Goal: Task Accomplishment & Management: Use online tool/utility

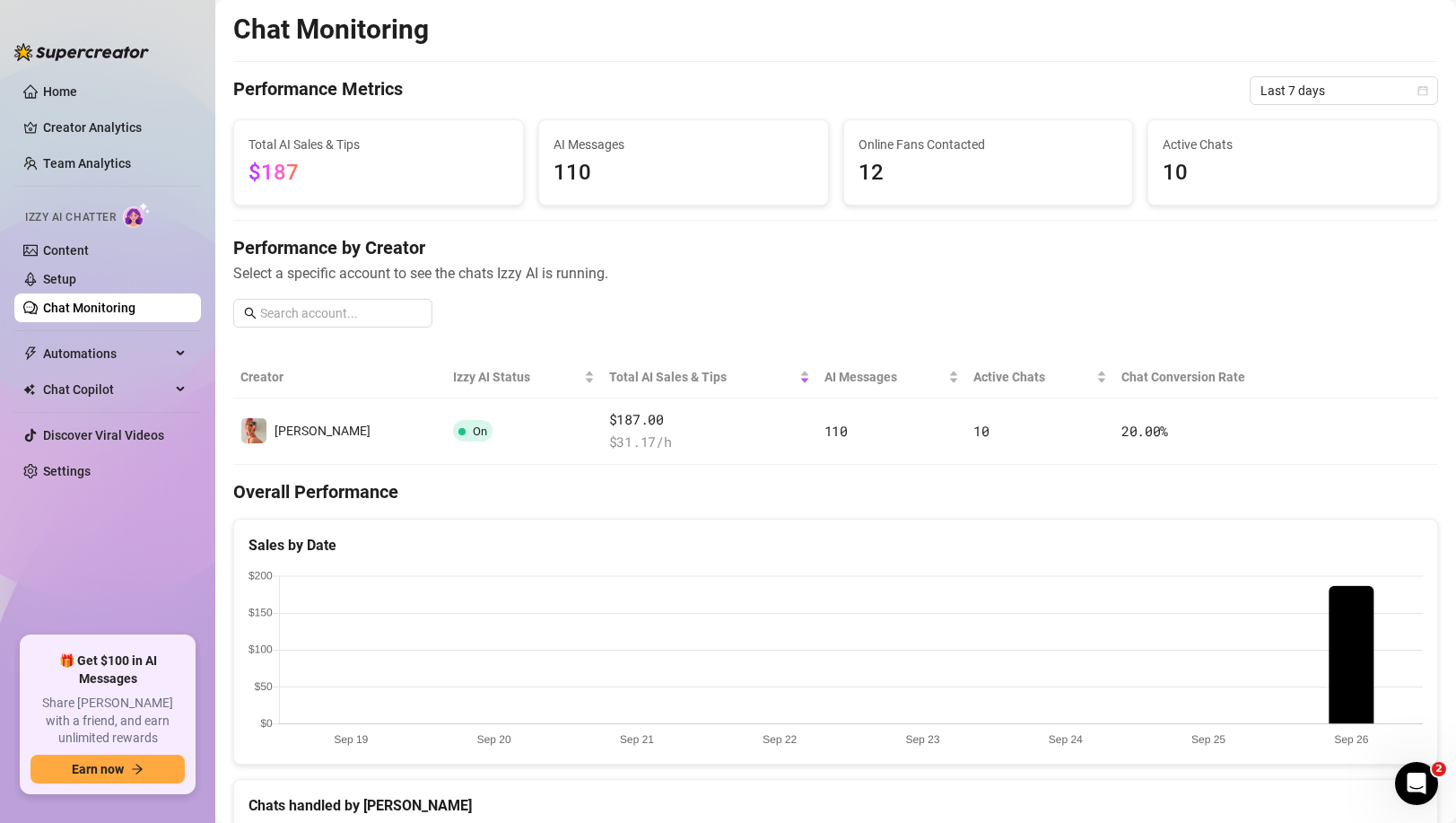
click at [96, 303] on link "Chat Monitoring" at bounding box center [89, 307] width 92 height 14
click at [104, 307] on link "Chat Monitoring" at bounding box center [89, 307] width 92 height 14
drag, startPoint x: 614, startPoint y: 274, endPoint x: 239, endPoint y: 270, distance: 375.0
click at [239, 270] on span "Select a specific account to see the chats Izzy AI is running." at bounding box center [835, 272] width 1205 height 22
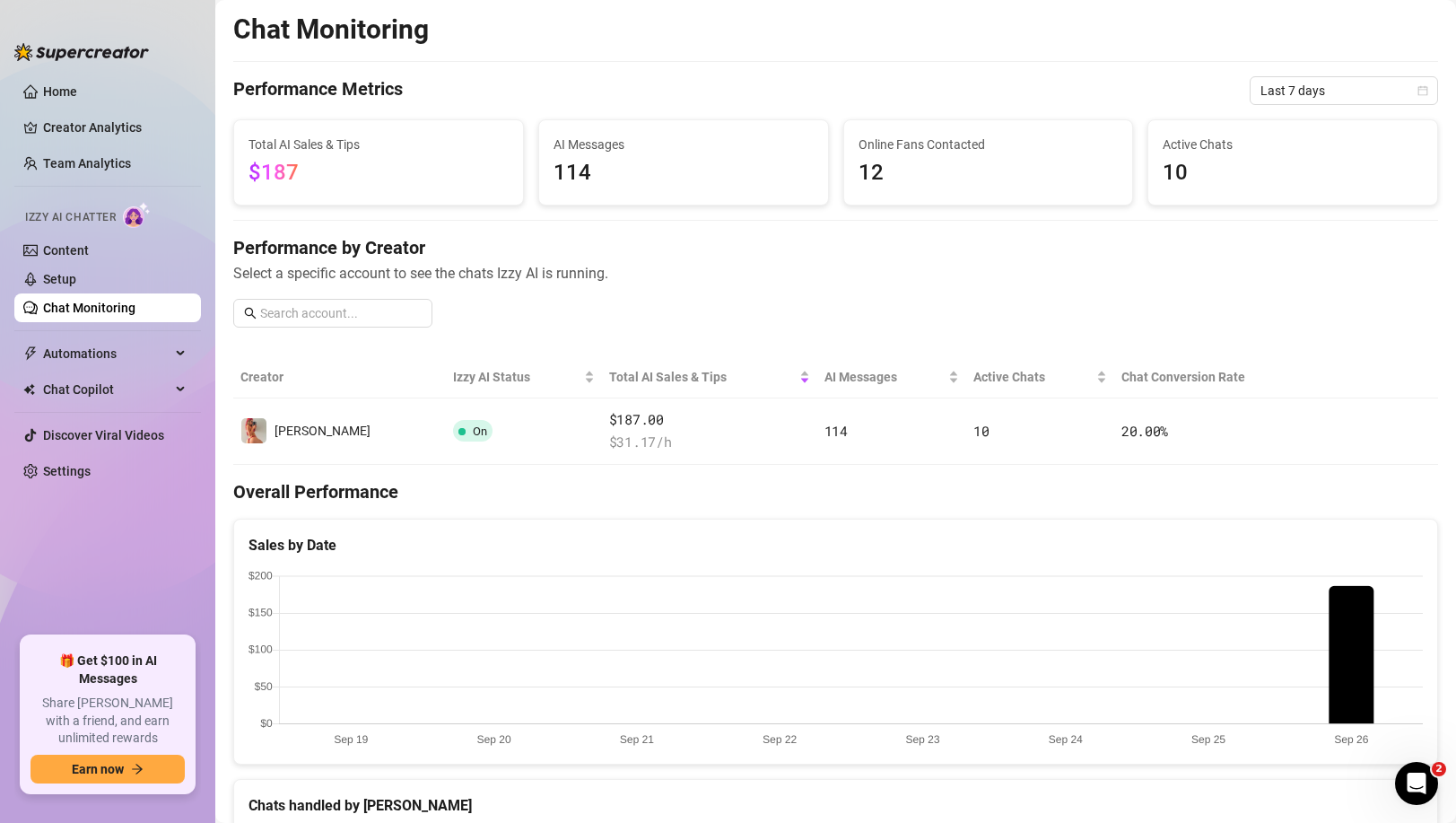
click at [595, 292] on div "Performance by Creator Select a specific account to see the chats Izzy AI is ru…" at bounding box center [835, 288] width 1205 height 106
click at [623, 268] on span "Select a specific account to see the chats Izzy AI is running." at bounding box center [835, 272] width 1205 height 22
drag, startPoint x: 623, startPoint y: 270, endPoint x: 230, endPoint y: 276, distance: 393.0
click at [230, 276] on main "Chat Monitoring Performance Metrics Last 7 days Total AI Sales & Tips $187 AI M…" at bounding box center [834, 768] width 1240 height 1538
